Goal: Task Accomplishment & Management: Complete application form

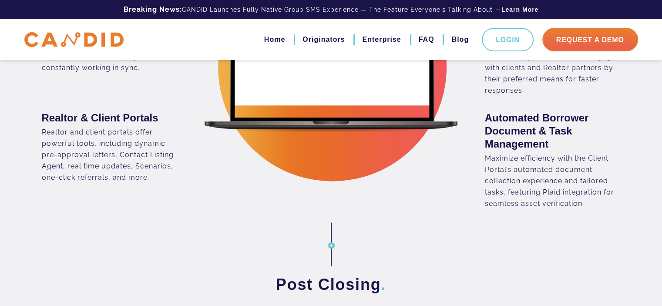
scroll to position [914, 0]
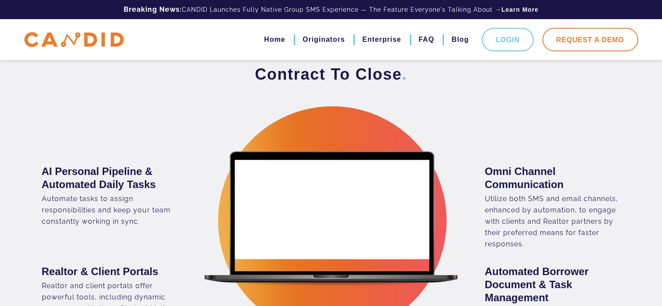
click at [584, 48] on link "Request A Demo" at bounding box center [591, 40] width 96 height 24
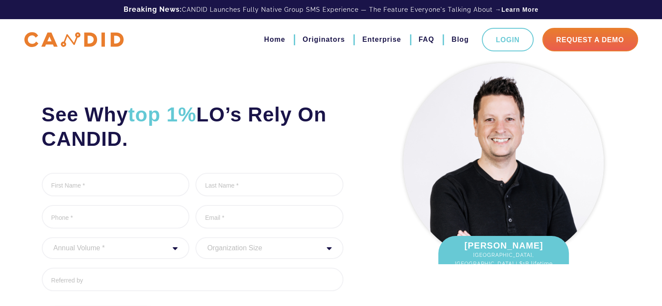
scroll to position [87, 0]
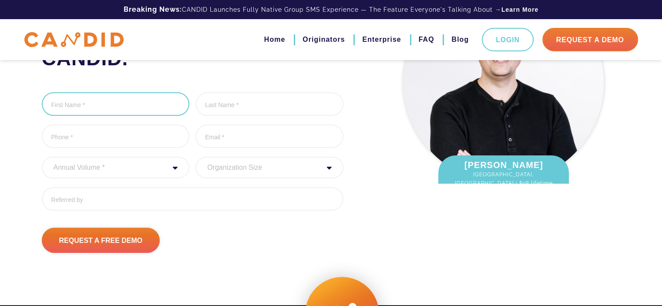
click at [148, 104] on input "First Name *" at bounding box center [116, 104] width 148 height 24
type input "Moiz"
type input "Rahman"
type input "6309182400"
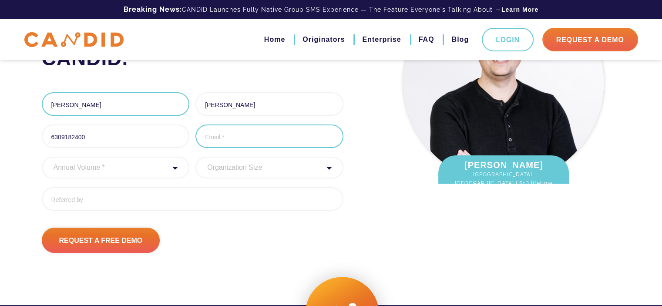
type input "mrahman@fcmortgages.com"
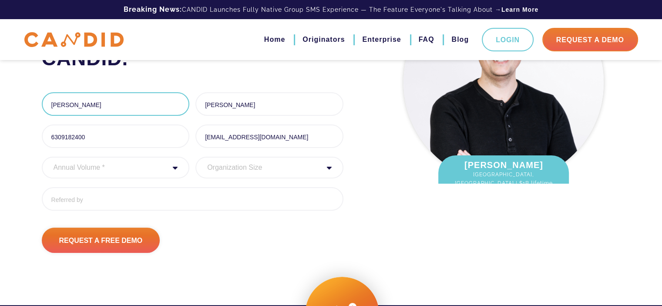
type input "(630) 918-2400"
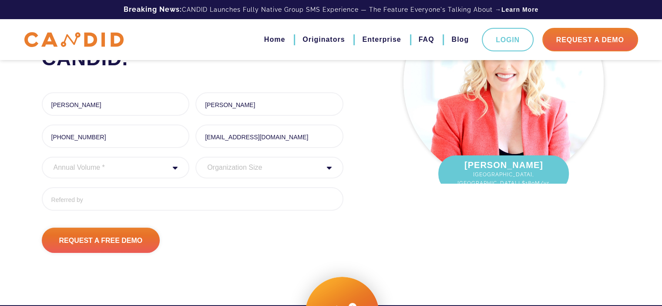
click at [171, 172] on select "Annual Volume * 0 to 25M 25M to 50M 50M to 75M 75M to 100M 100M to 150M 150M to…" at bounding box center [116, 168] width 148 height 22
select select "20000000"
click at [42, 157] on select "Annual Volume * 0 to 25M 25M to 50M 50M to 75M 75M to 100M 100M to 150M 150M to…" at bounding box center [116, 168] width 148 height 22
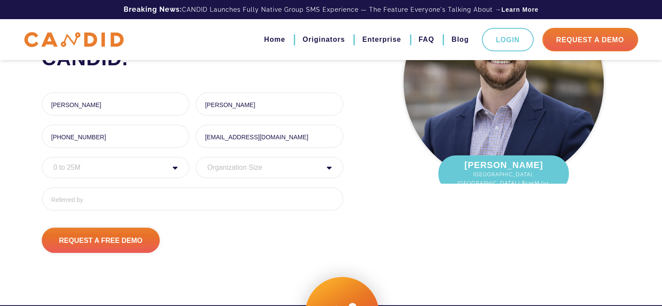
click at [265, 171] on select "Organization Size 1 - 10 11 - 50 51 - 100 101 - 200 201 - 300 300 - 500 501+" at bounding box center [270, 168] width 148 height 22
select select "1 - 10"
click at [196, 157] on select "Organization Size 1 - 10 11 - 50 51 - 100 101 - 200 201 - 300 300 - 500 501+" at bounding box center [270, 168] width 148 height 22
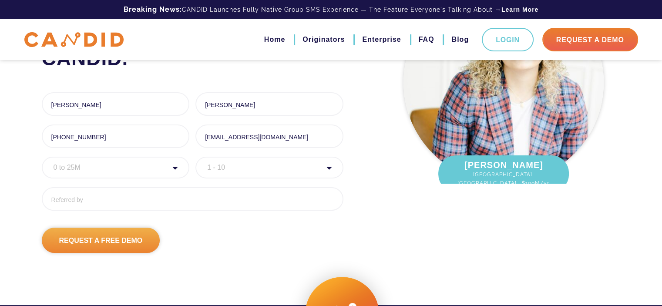
click at [135, 241] on input "Request A Free Demo" at bounding box center [101, 240] width 118 height 25
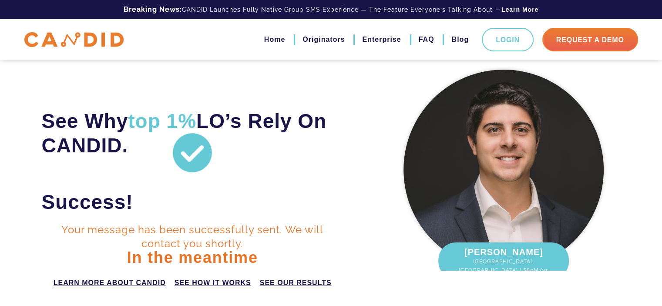
scroll to position [125, 0]
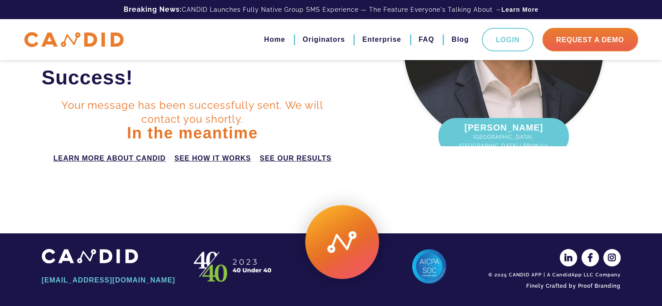
click at [170, 258] on div "[EMAIL_ADDRESS][DOMAIN_NAME]" at bounding box center [109, 271] width 148 height 44
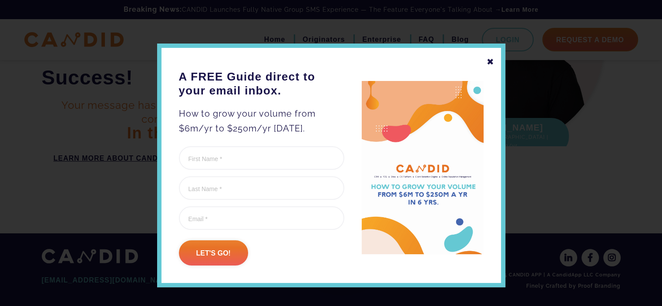
click at [487, 63] on div "✖" at bounding box center [491, 61] width 8 height 15
